Goal: Find specific page/section: Find specific page/section

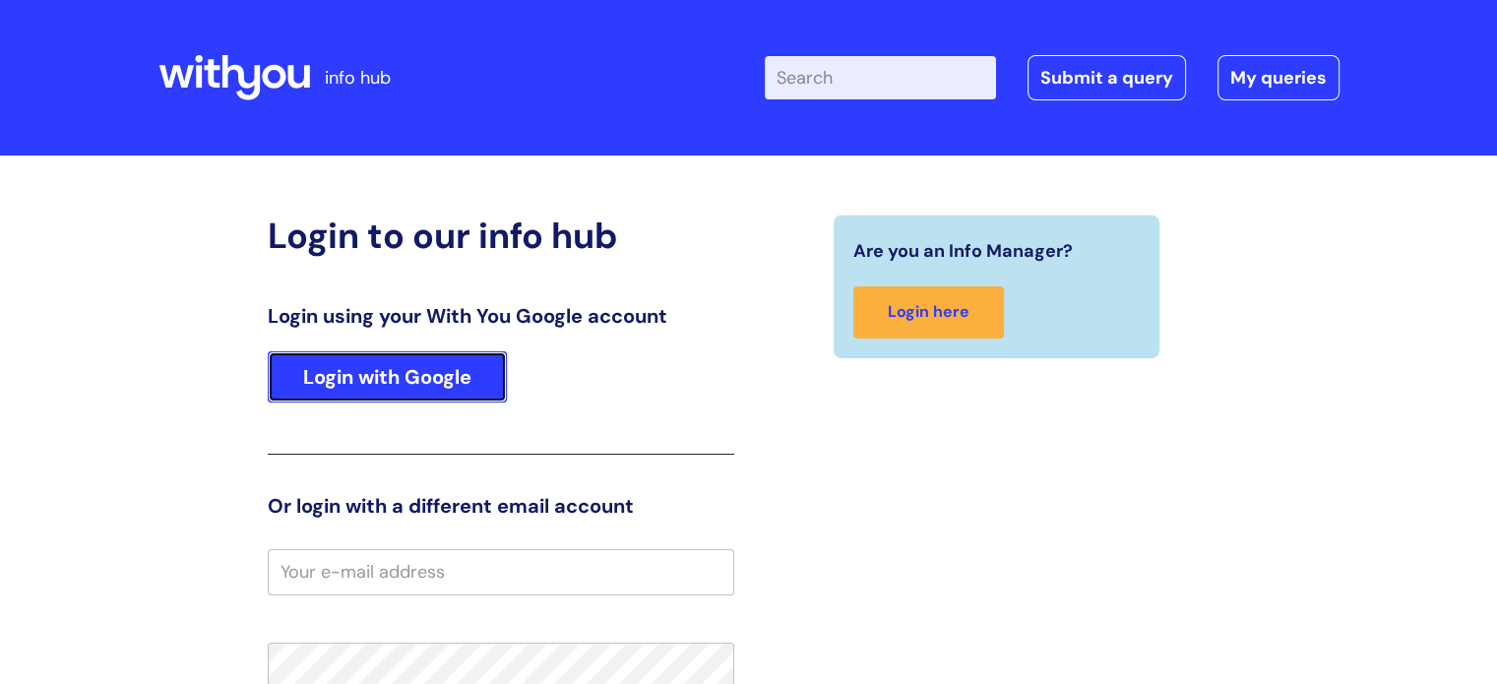
click at [414, 387] on link "Login with Google" at bounding box center [387, 376] width 239 height 51
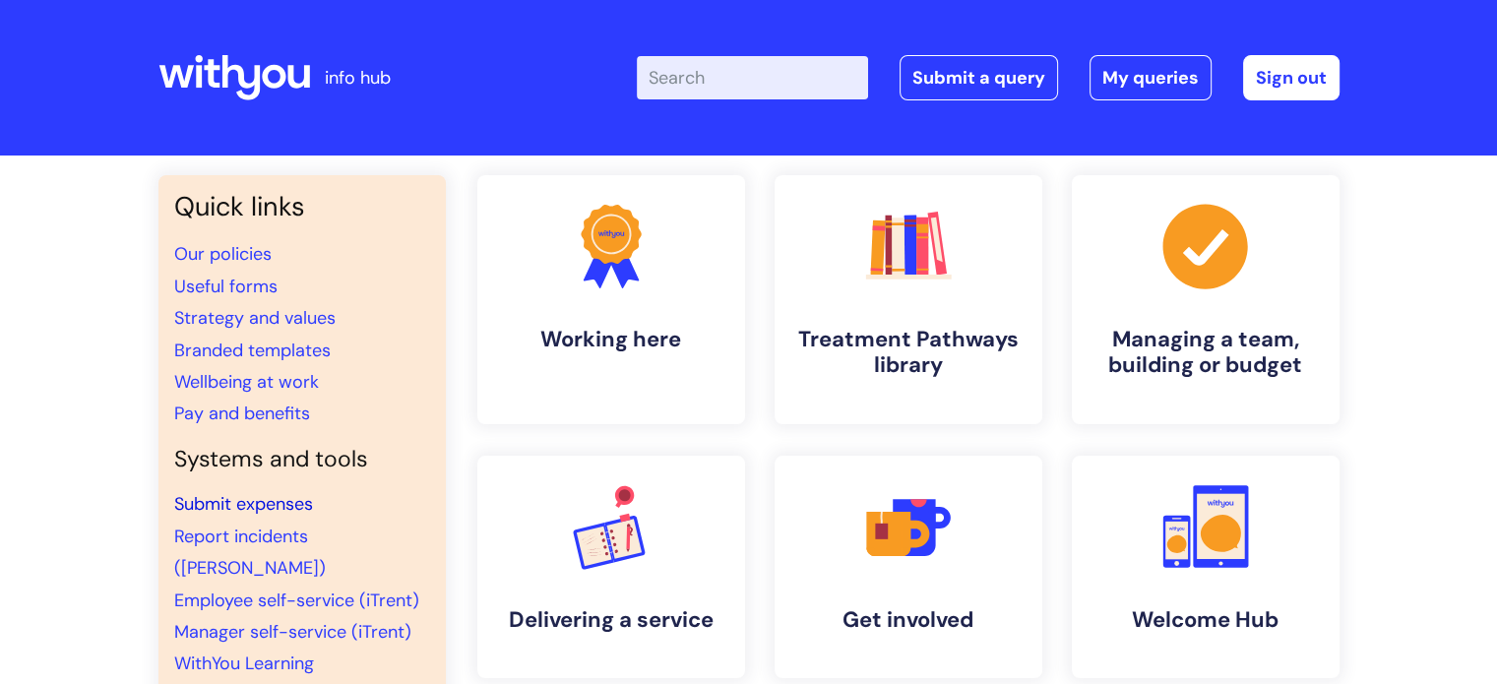
click at [268, 505] on link "Submit expenses" at bounding box center [243, 504] width 139 height 24
click at [254, 651] on link "WithYou Learning" at bounding box center [244, 663] width 140 height 24
